Goal: Information Seeking & Learning: Check status

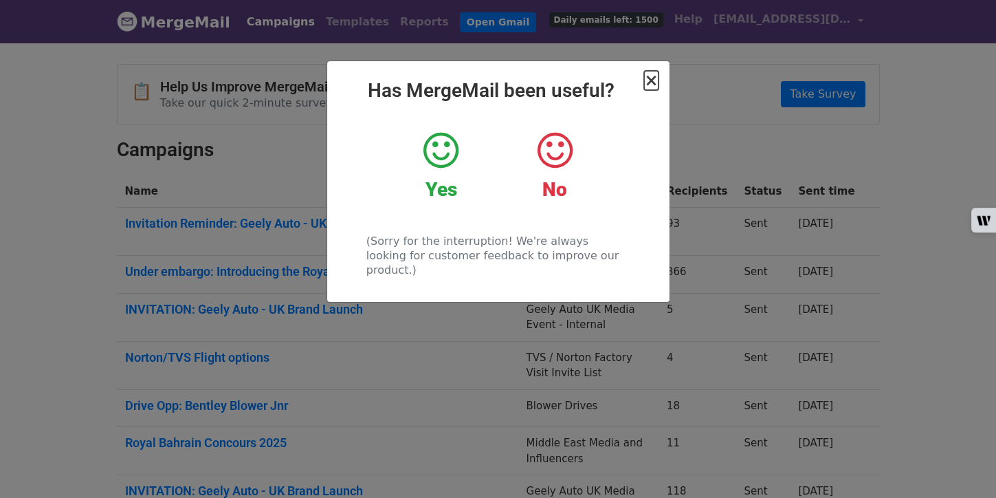
click at [656, 80] on span "×" at bounding box center [651, 80] width 14 height 19
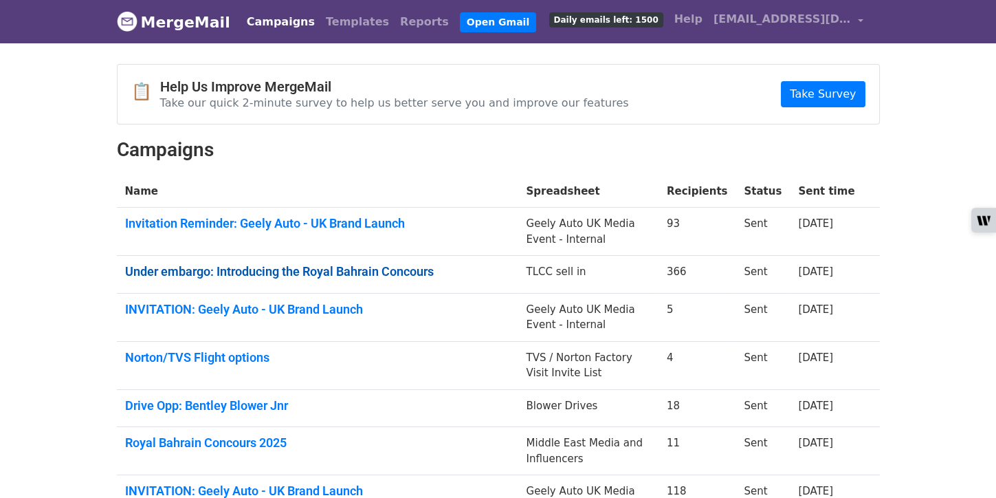
click at [407, 269] on link "Under embargo: Introducing the Royal Bahrain Concours" at bounding box center [317, 271] width 385 height 15
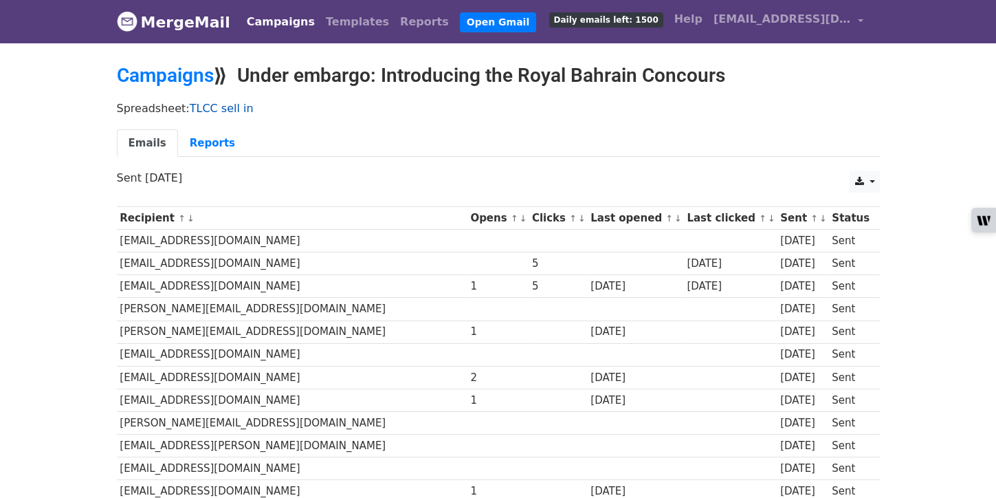
click at [231, 104] on link "TLCC sell in" at bounding box center [222, 108] width 64 height 13
click at [520, 217] on link "↓" at bounding box center [524, 218] width 8 height 10
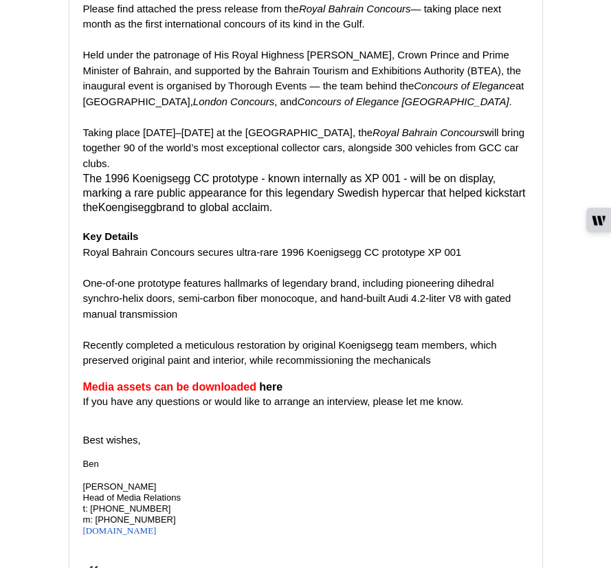
scroll to position [326, 0]
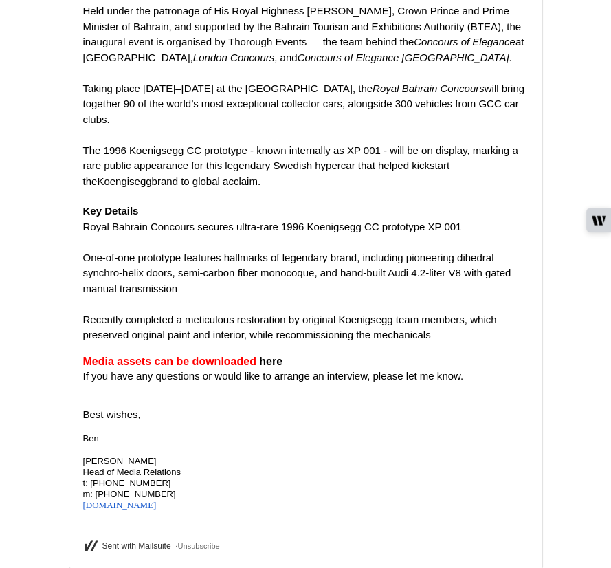
scroll to position [381, 0]
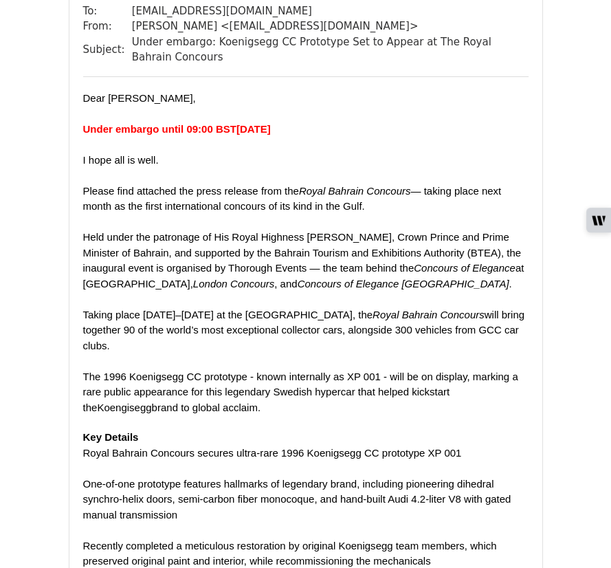
scroll to position [139, 0]
